Goal: Task Accomplishment & Management: Manage account settings

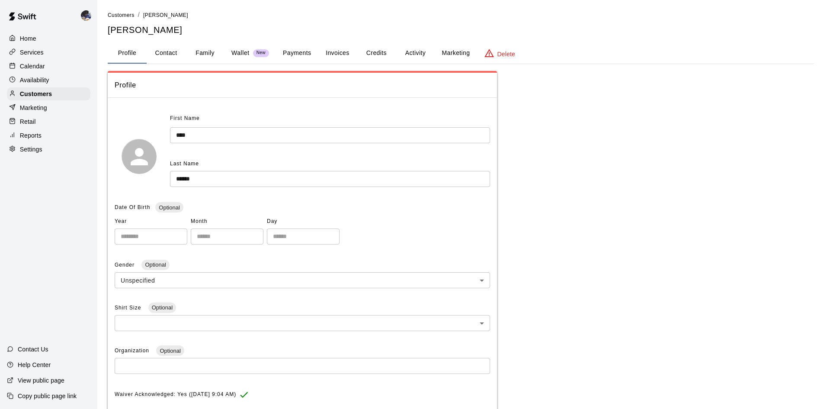
click at [238, 55] on p "Wallet" at bounding box center [240, 52] width 18 height 9
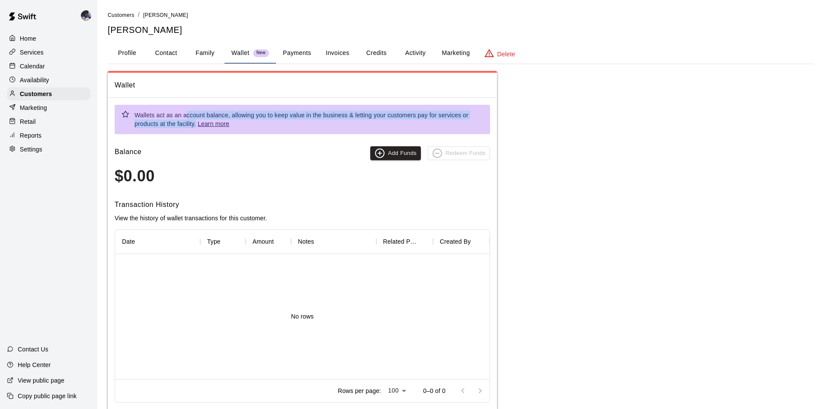
drag, startPoint x: 196, startPoint y: 125, endPoint x: 188, endPoint y: 109, distance: 18.2
click at [188, 109] on div "Wallets act as an account balance, allowing you to keep value in the business &…" at bounding box center [309, 119] width 349 height 24
click at [390, 154] on button "Add Funds" at bounding box center [395, 153] width 51 height 14
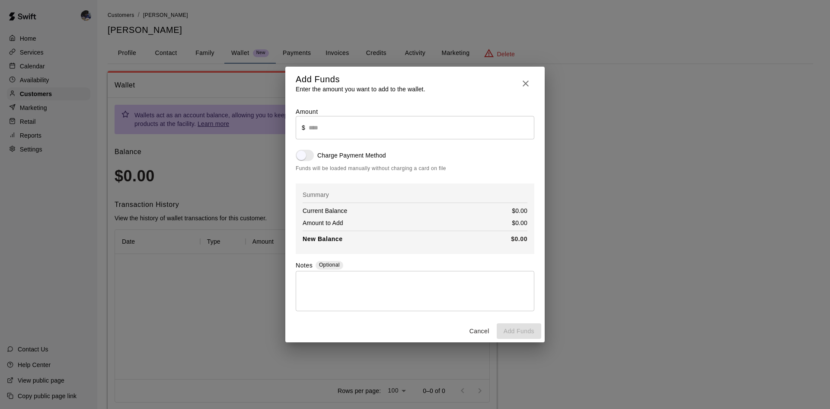
click at [347, 139] on input "text" at bounding box center [422, 127] width 226 height 23
click at [346, 133] on input "text" at bounding box center [422, 127] width 226 height 23
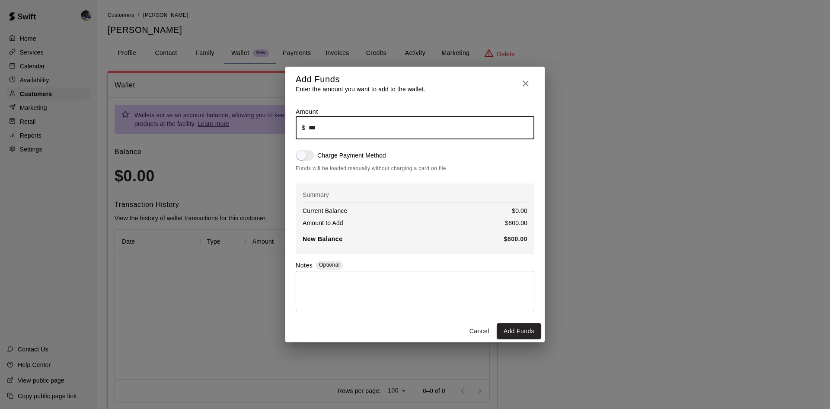
type input "******"
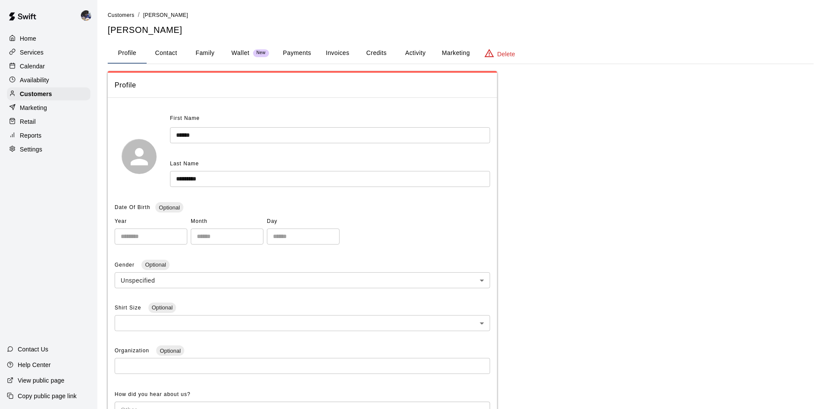
click at [30, 62] on div "Calendar" at bounding box center [48, 66] width 83 height 13
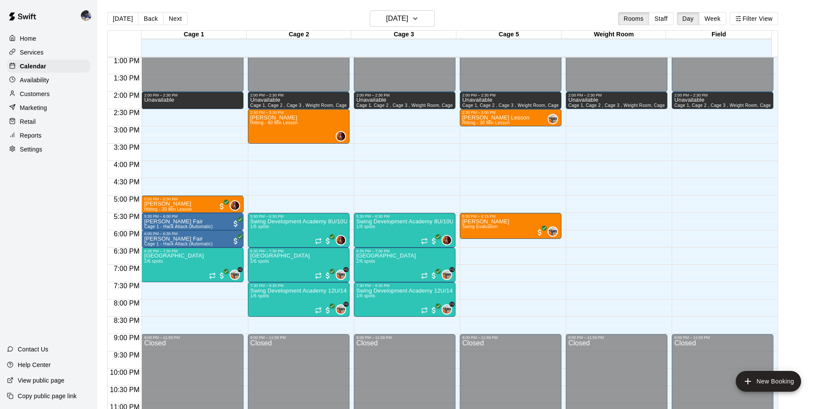
scroll to position [14, 0]
